Goal: Task Accomplishment & Management: Manage account settings

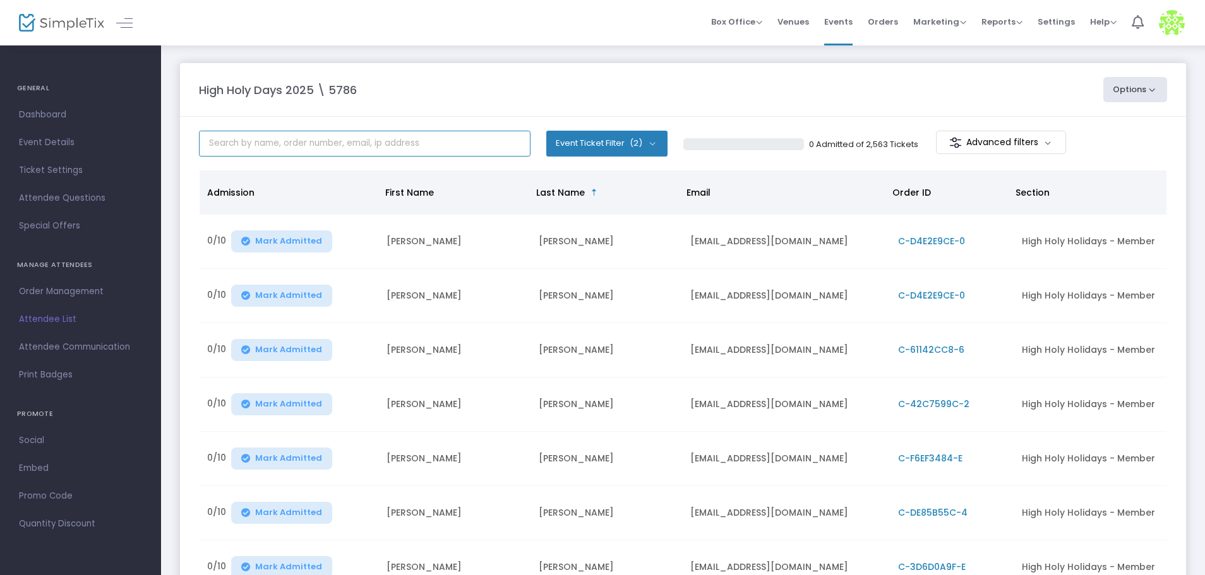
click at [259, 148] on input "text" at bounding box center [364, 144] width 331 height 26
type input "a"
type input "[PERSON_NAME]"
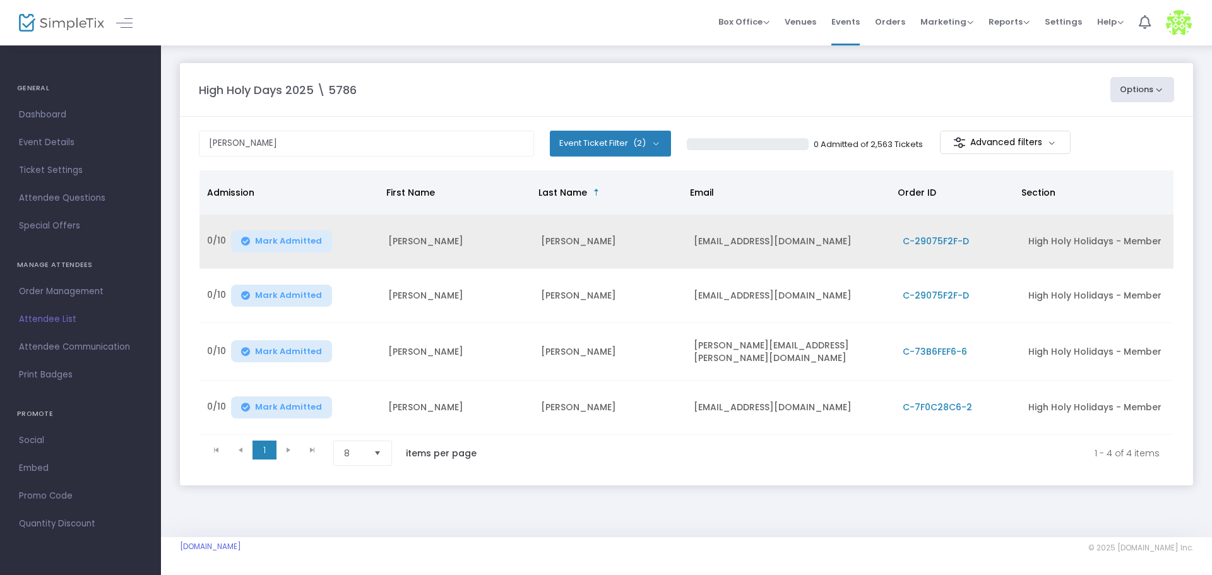
click at [927, 241] on span "C-29075F2F-D" at bounding box center [936, 241] width 66 height 13
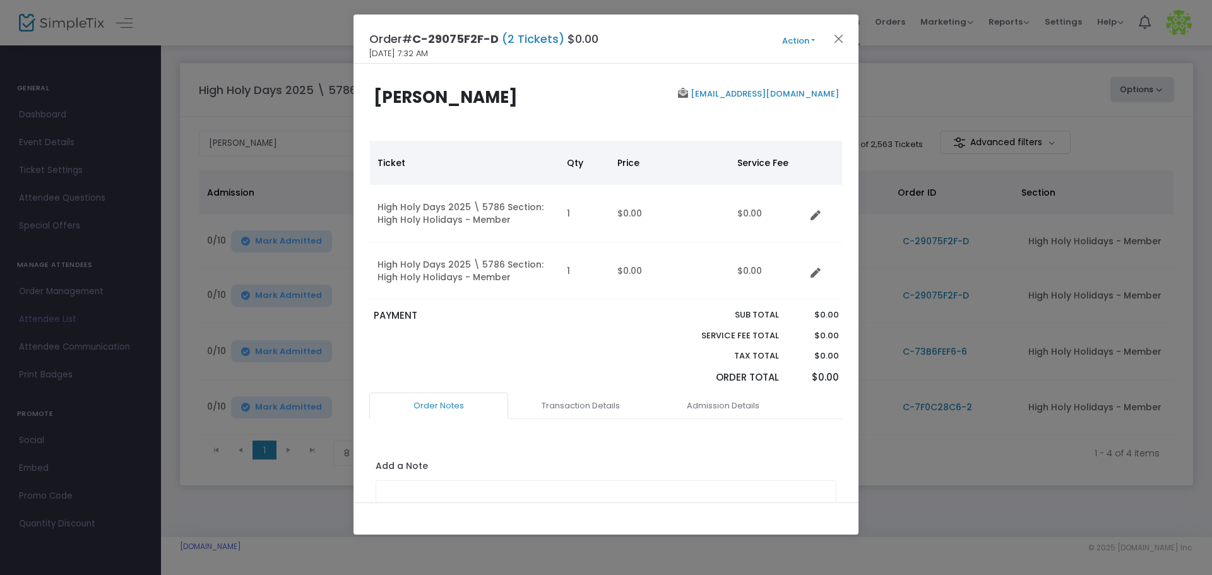
click at [802, 41] on button "Action" at bounding box center [799, 41] width 76 height 14
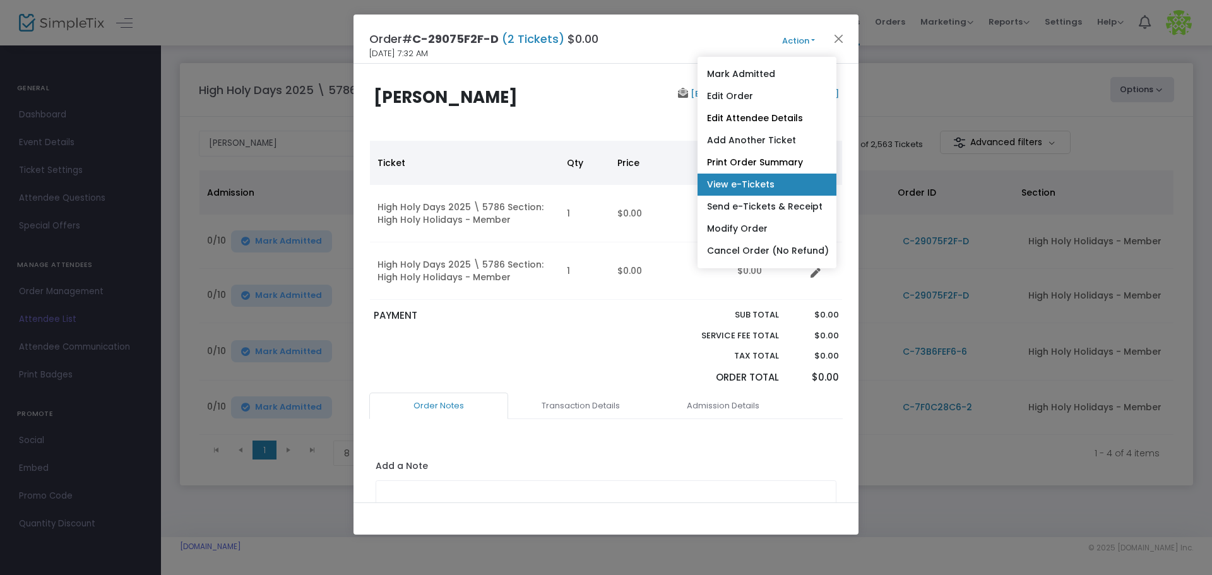
click at [773, 187] on link "View e-Tickets" at bounding box center [767, 185] width 139 height 22
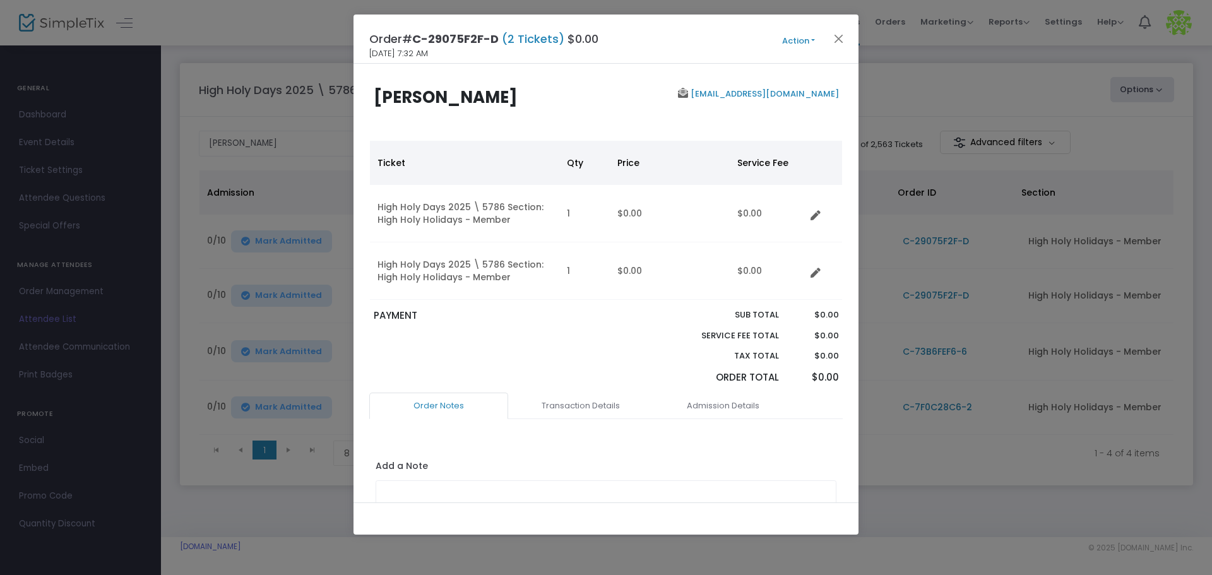
click at [808, 42] on button "Action" at bounding box center [799, 41] width 76 height 14
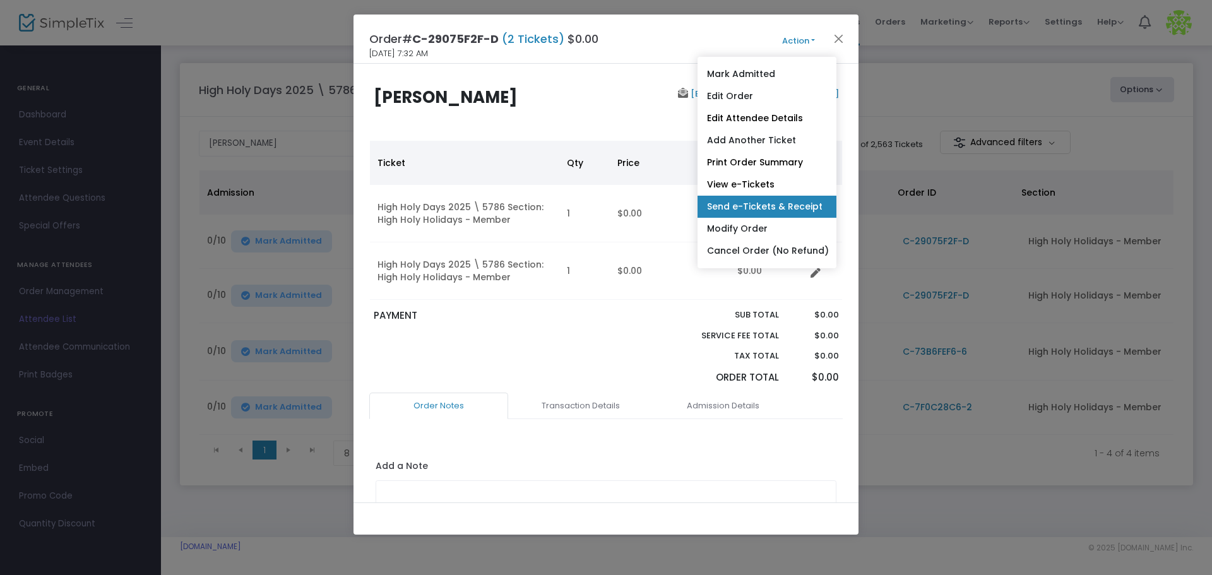
click at [756, 205] on link "Send e-Tickets & Receipt" at bounding box center [767, 207] width 139 height 22
type input "[EMAIL_ADDRESS][DOMAIN_NAME]"
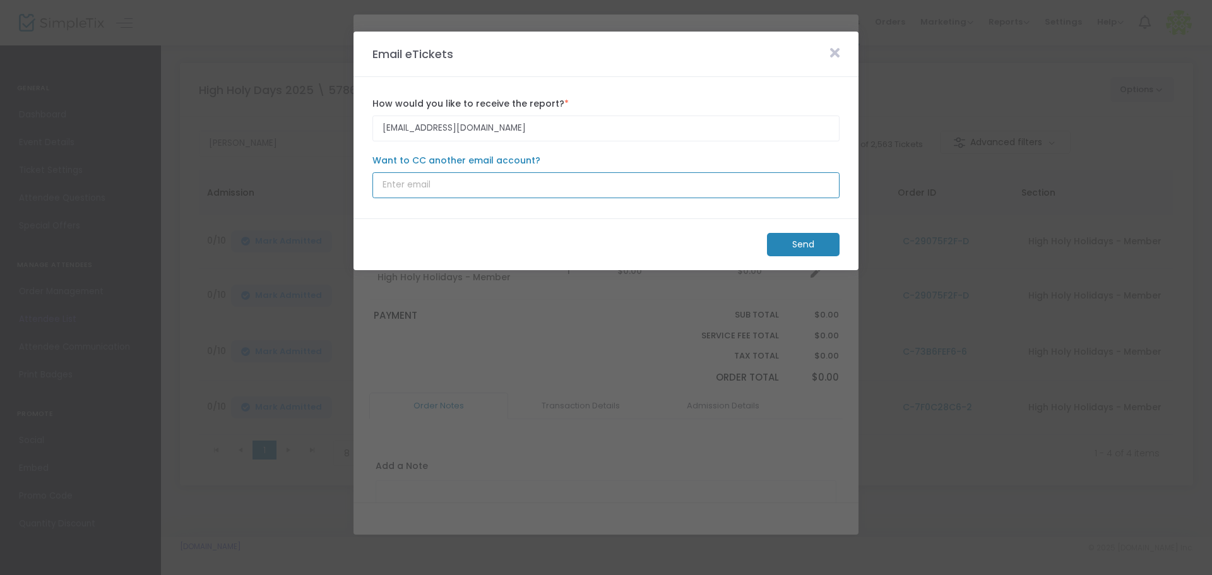
click at [437, 190] on input "Want to CC another email account?" at bounding box center [605, 185] width 467 height 26
paste input "[EMAIL_ADDRESS][DOMAIN_NAME]"
type input "[EMAIL_ADDRESS][DOMAIN_NAME]"
click at [803, 237] on m-button "Send" at bounding box center [803, 244] width 73 height 23
